Goal: Task Accomplishment & Management: Use online tool/utility

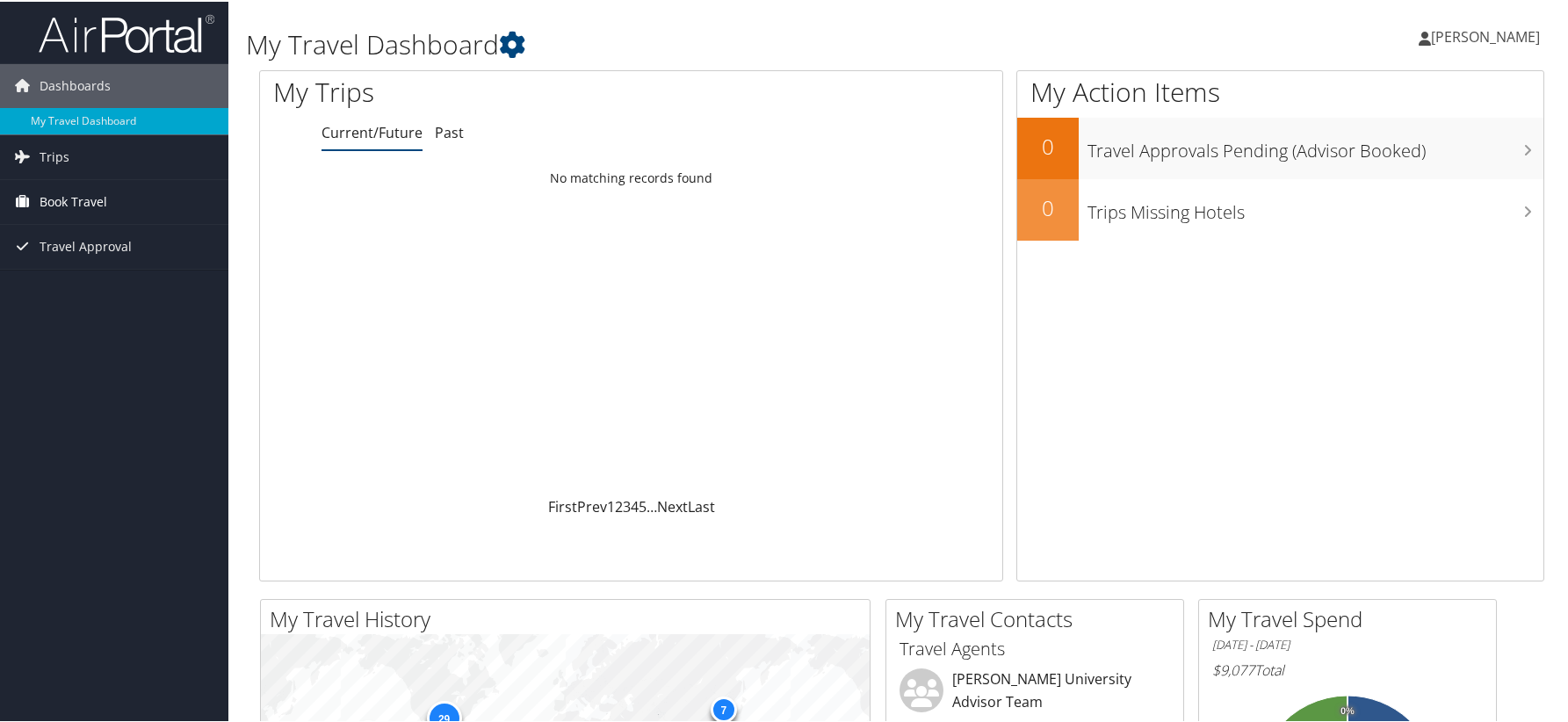
click at [78, 201] on span "Book Travel" at bounding box center [73, 200] width 68 height 44
click at [57, 157] on span "Trips" at bounding box center [54, 156] width 30 height 44
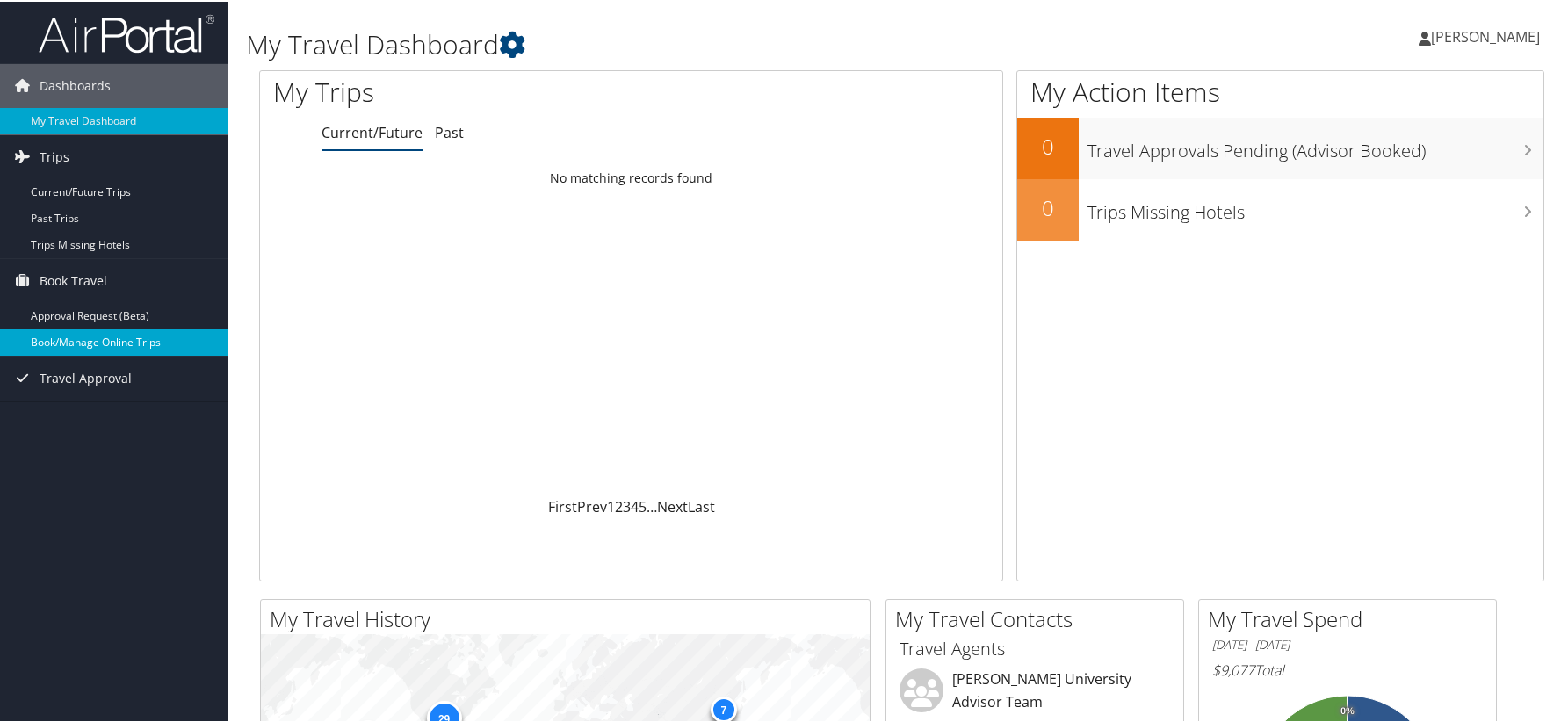
click at [76, 342] on link "Book/Manage Online Trips" at bounding box center [114, 340] width 229 height 27
